Goal: Task Accomplishment & Management: Use online tool/utility

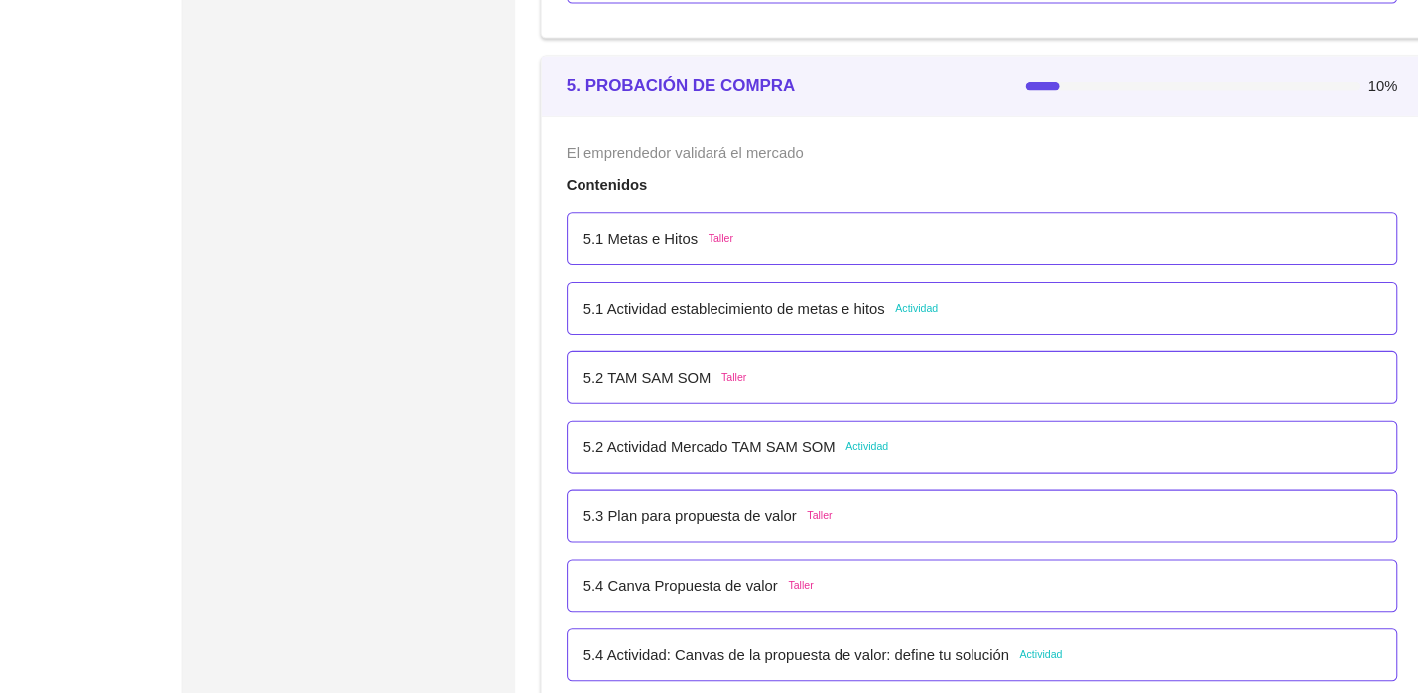
scroll to position [3801, 0]
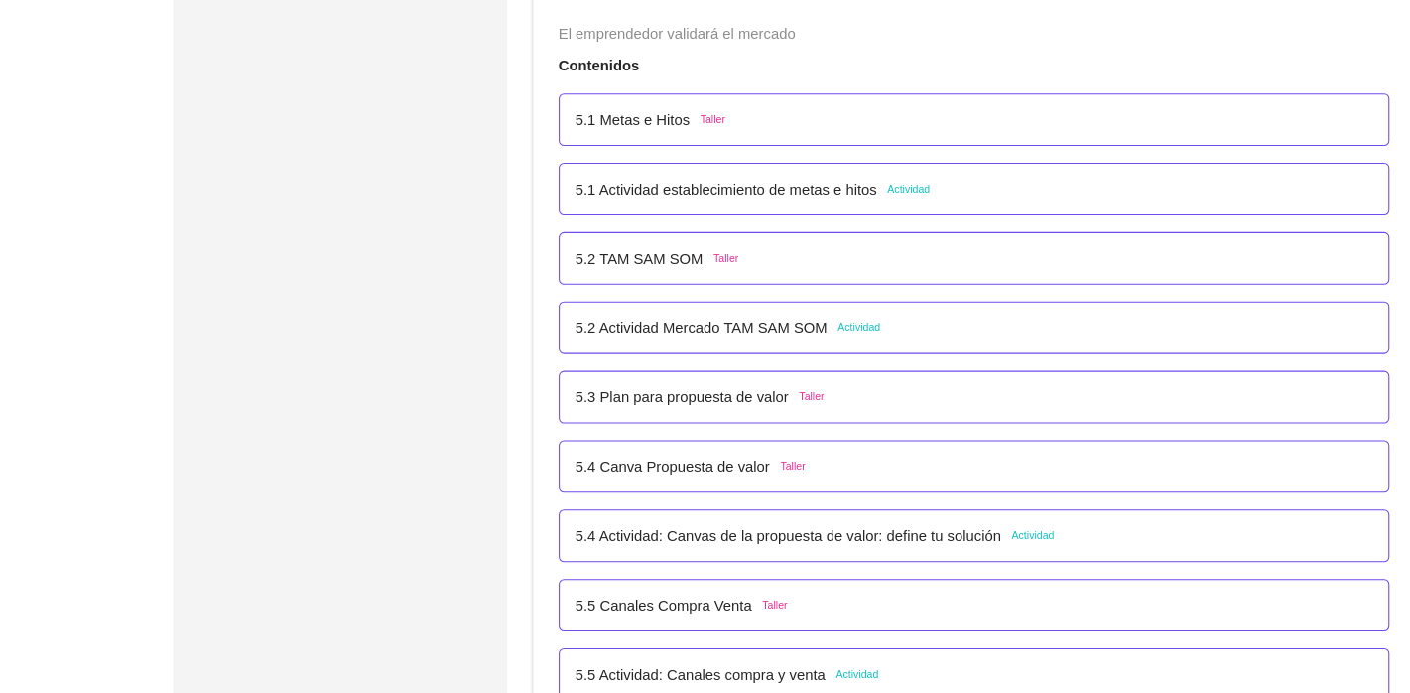
click at [770, 412] on p "5.3 Plan para propuesta de valor" at bounding box center [678, 413] width 201 height 22
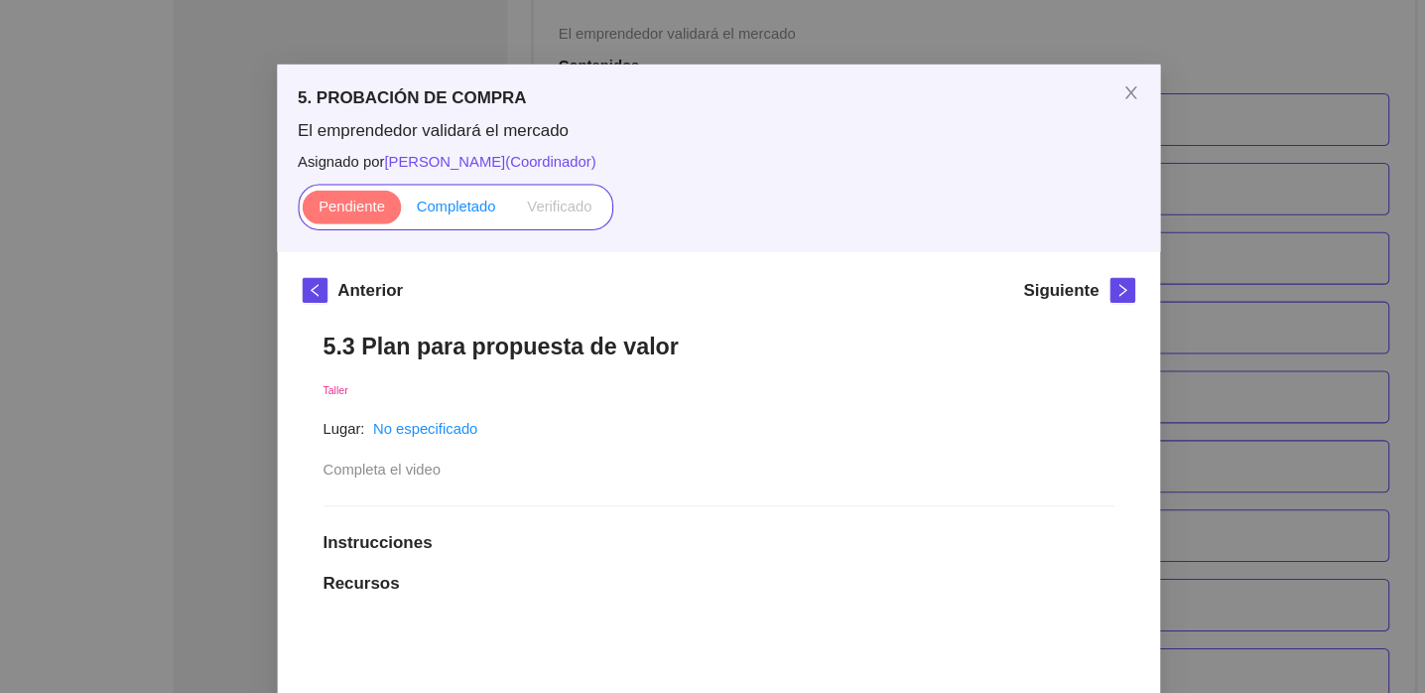
click at [462, 236] on span "Completado" at bounding box center [465, 233] width 75 height 16
click at [413, 238] on input "Completado" at bounding box center [413, 238] width 0 height 0
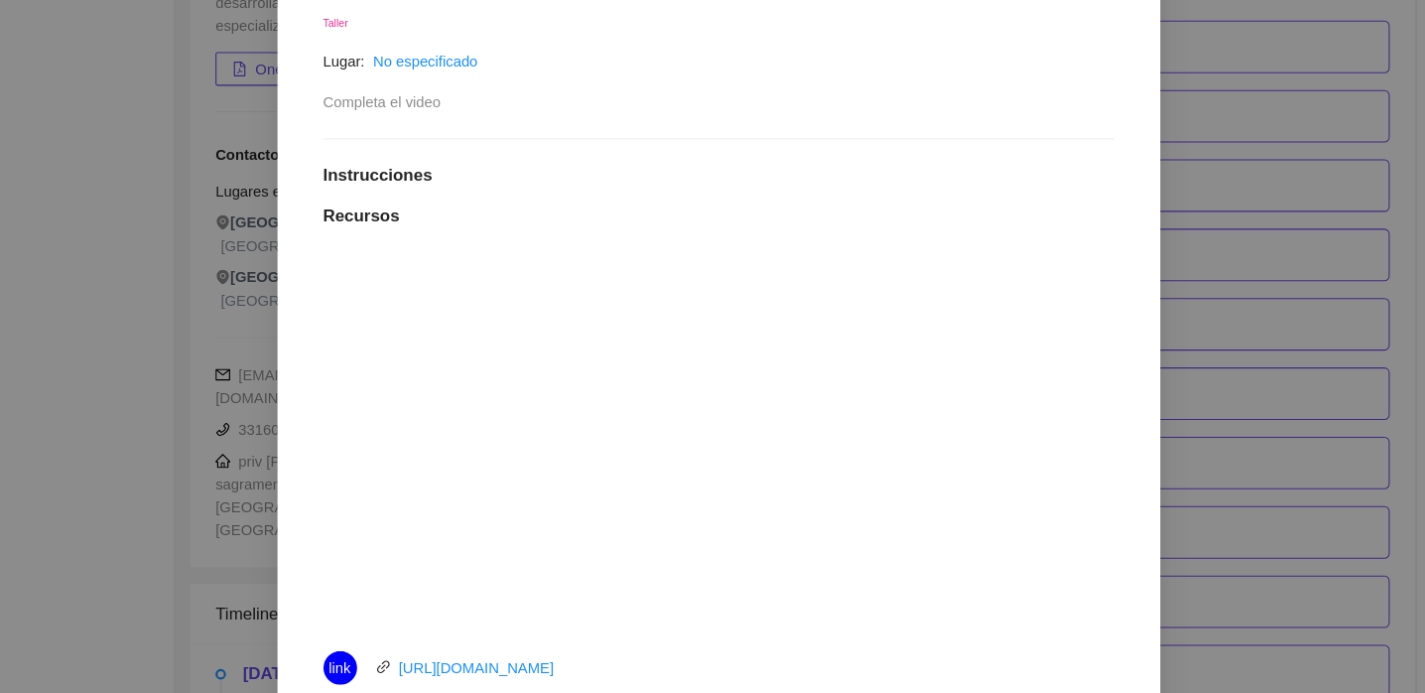
scroll to position [320, 0]
